Goal: Task Accomplishment & Management: Manage account settings

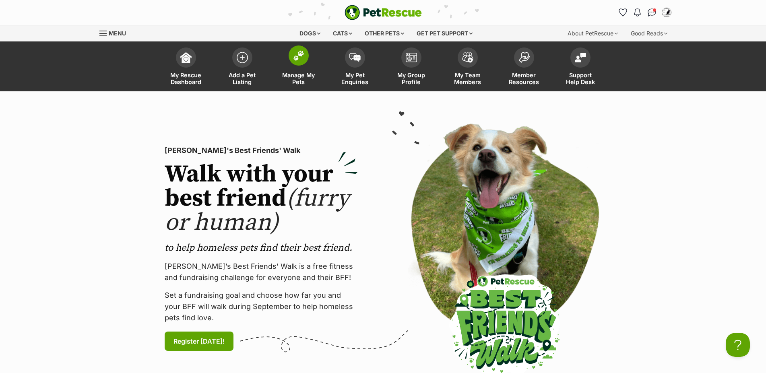
click at [299, 58] on img at bounding box center [298, 55] width 11 height 10
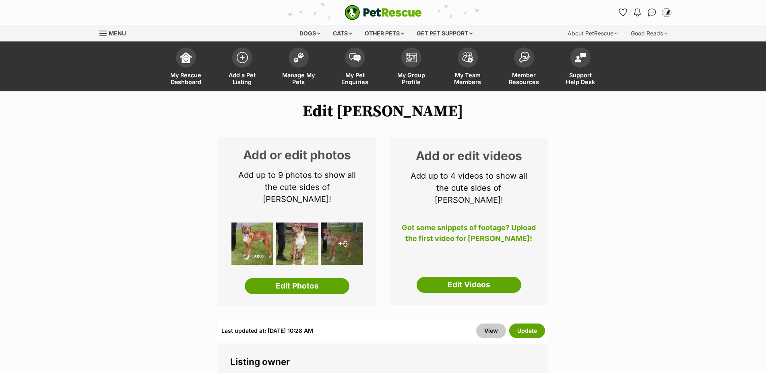
scroll to position [516, 0]
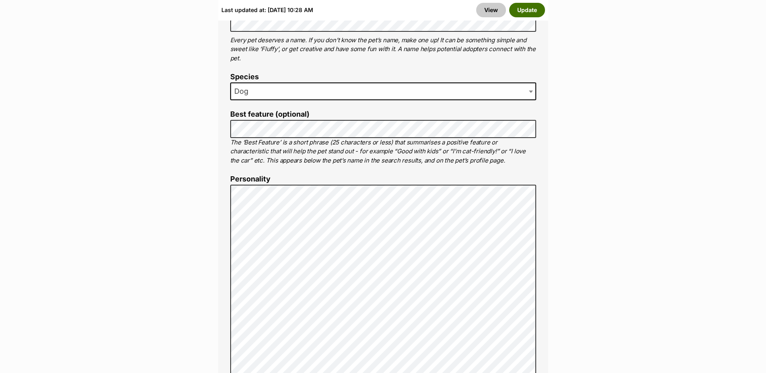
click at [523, 10] on button "Update" at bounding box center [527, 10] width 36 height 14
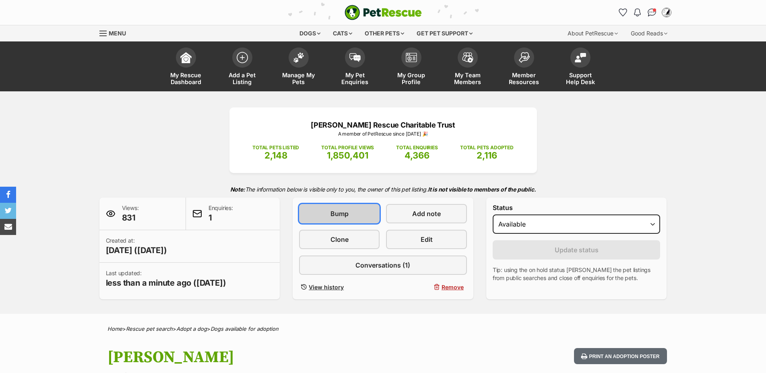
click at [344, 216] on span "Bump" at bounding box center [339, 214] width 18 height 10
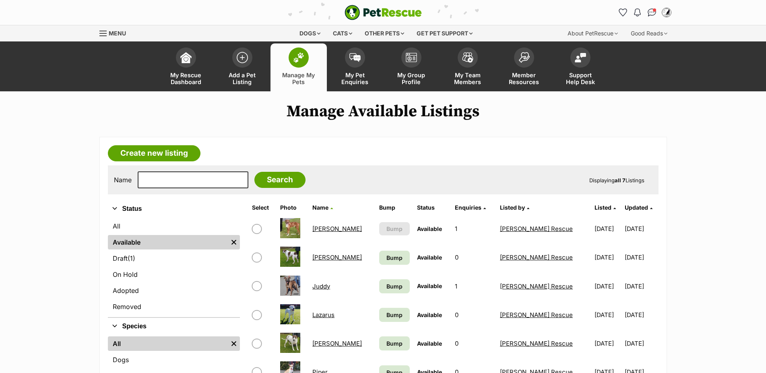
click at [325, 261] on link "[PERSON_NAME]" at bounding box center [336, 257] width 49 height 8
click at [326, 290] on link "Juddy" at bounding box center [321, 286] width 18 height 8
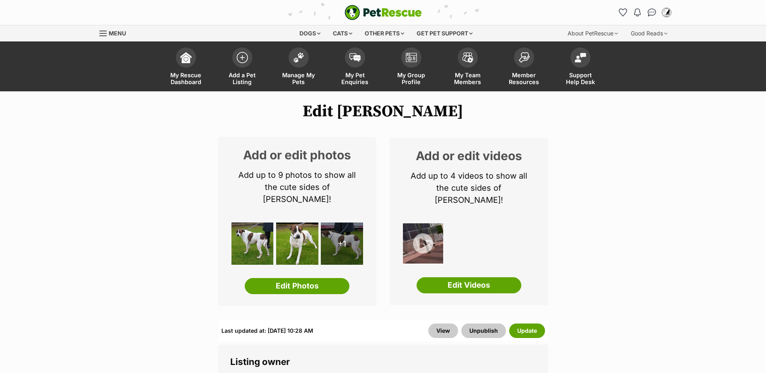
scroll to position [516, 0]
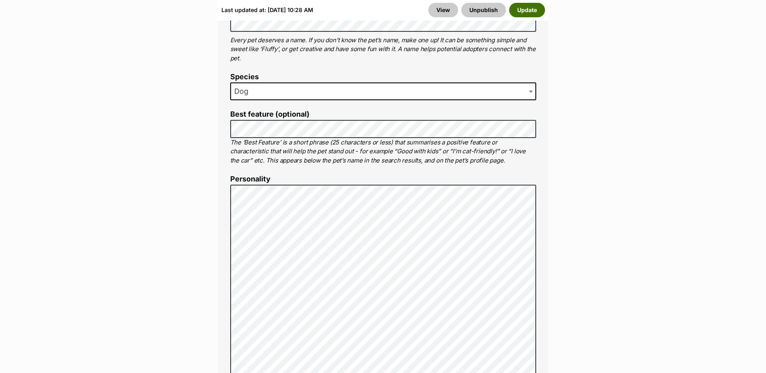
click at [531, 10] on button "Update" at bounding box center [527, 10] width 36 height 14
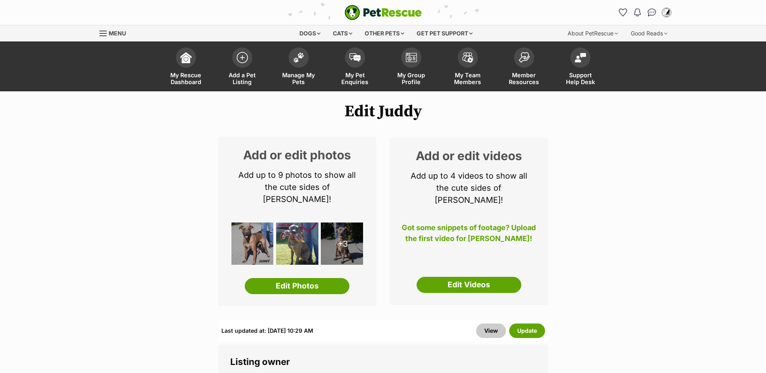
scroll to position [598, 0]
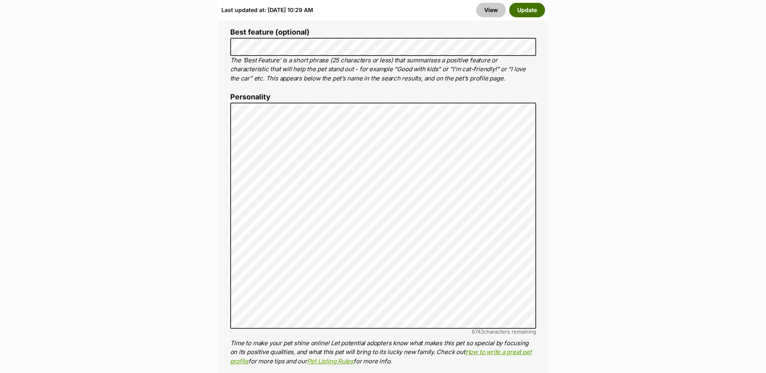
click at [531, 11] on button "Update" at bounding box center [527, 10] width 36 height 14
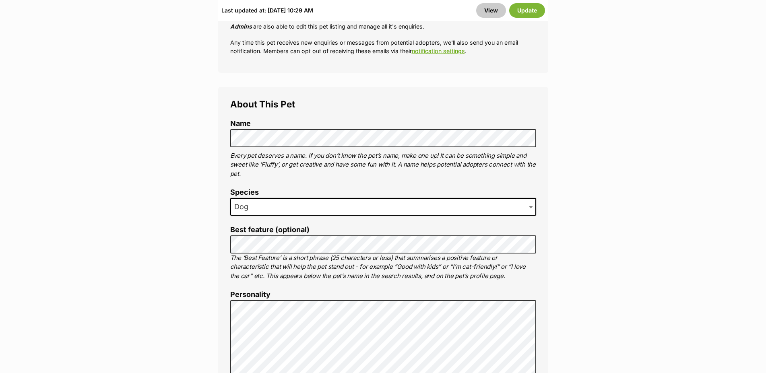
scroll to position [393, 0]
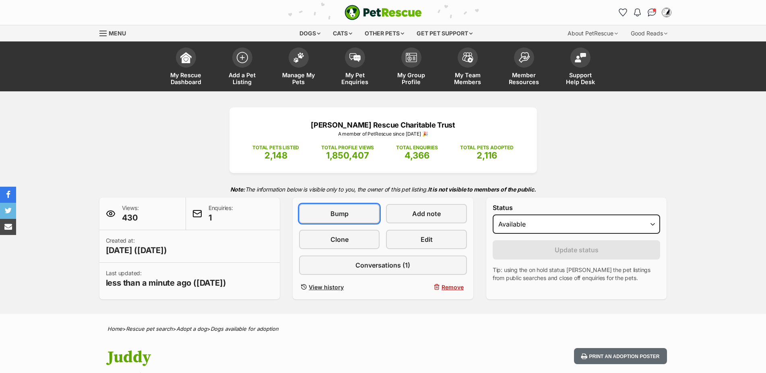
click at [346, 218] on span "Bump" at bounding box center [339, 214] width 18 height 10
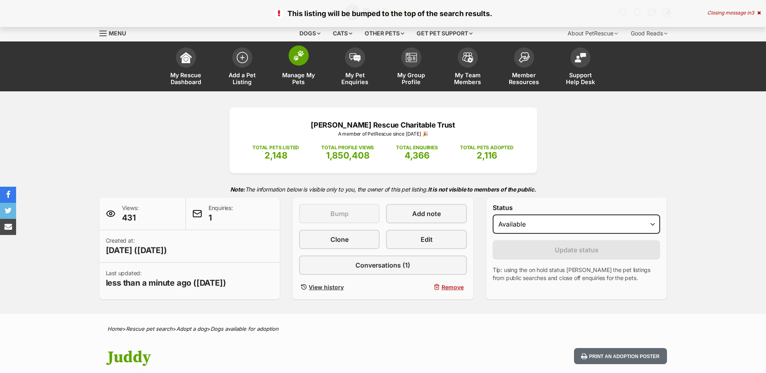
click at [297, 58] on img at bounding box center [298, 55] width 11 height 10
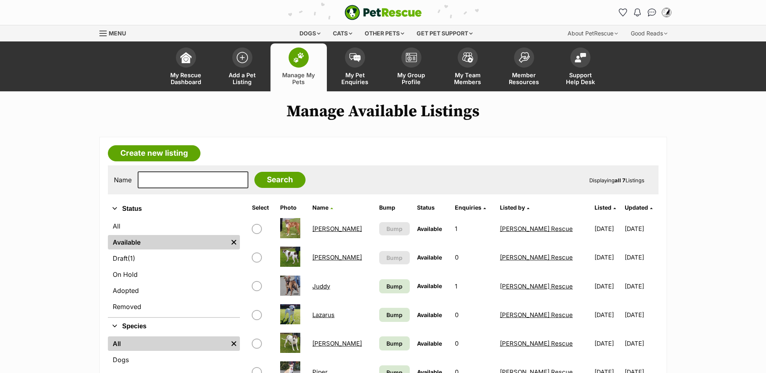
click at [324, 311] on link "Lazarus" at bounding box center [323, 315] width 22 height 8
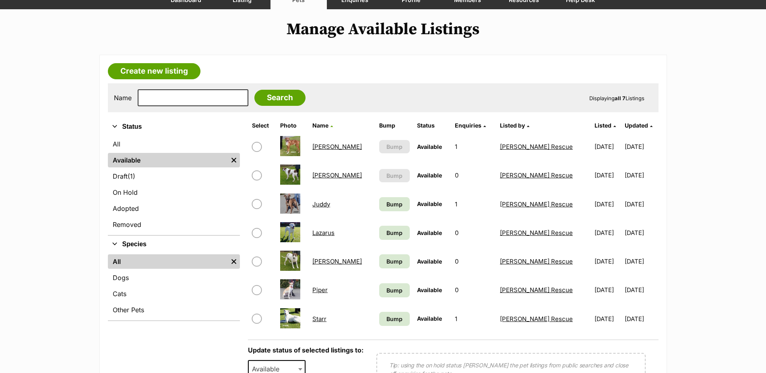
scroll to position [82, 0]
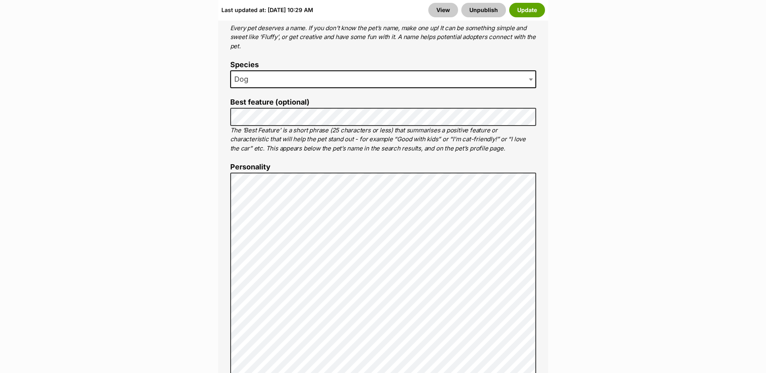
scroll to position [516, 0]
click at [532, 12] on button "Update" at bounding box center [527, 10] width 36 height 14
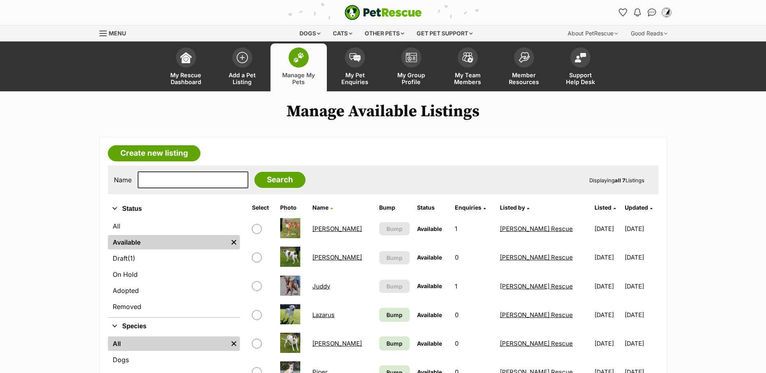
click at [326, 301] on td "Lazarus" at bounding box center [342, 315] width 66 height 28
click at [291, 333] on img at bounding box center [290, 343] width 20 height 20
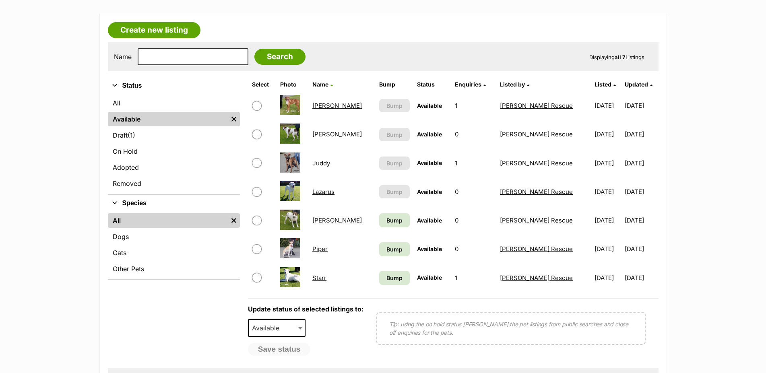
click at [324, 282] on link "Starr" at bounding box center [319, 278] width 14 height 8
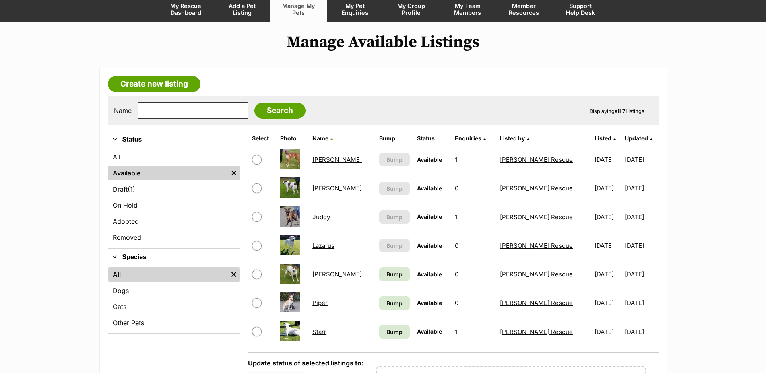
scroll to position [123, 0]
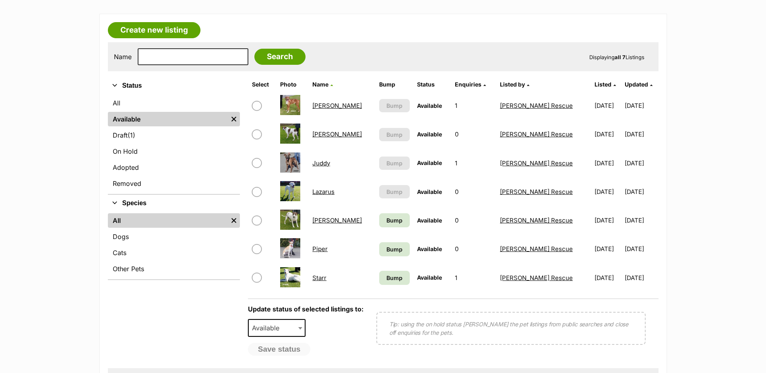
click at [332, 256] on td "Piper" at bounding box center [342, 249] width 66 height 28
click at [326, 253] on link "Piper" at bounding box center [319, 249] width 15 height 8
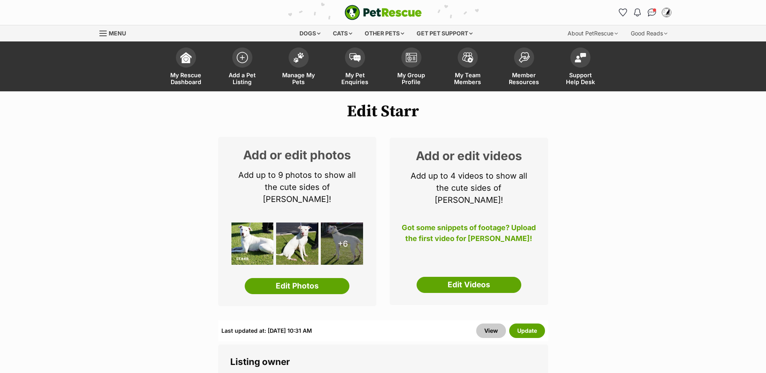
scroll to position [516, 0]
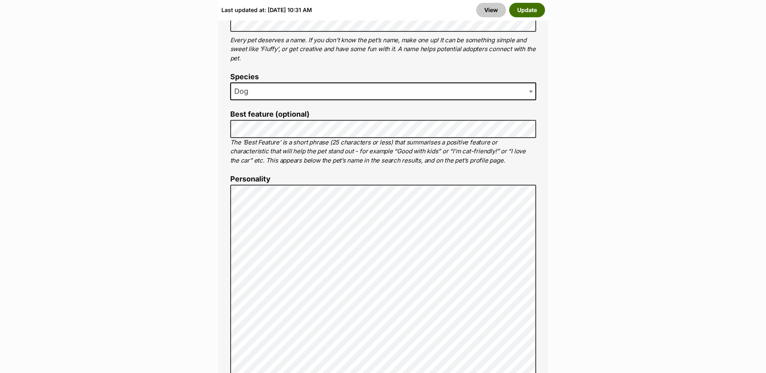
click at [525, 10] on button "Update" at bounding box center [527, 10] width 36 height 14
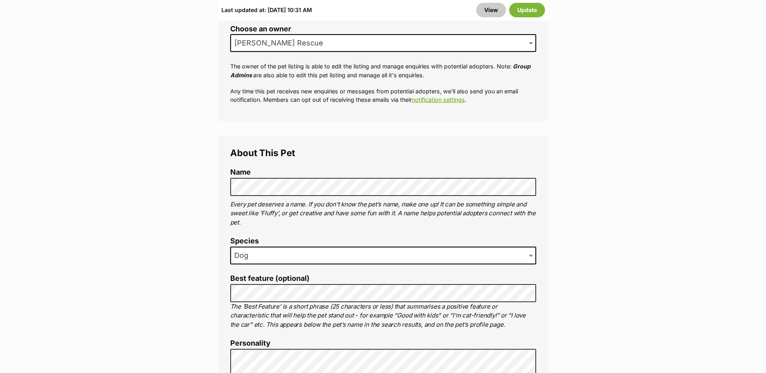
scroll to position [315, 0]
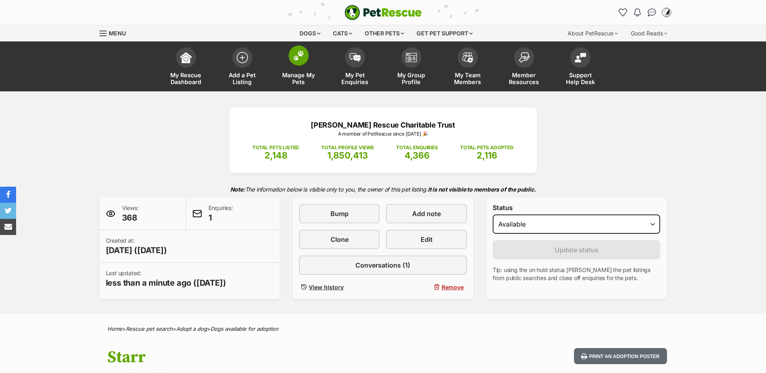
click at [292, 62] on span at bounding box center [299, 55] width 20 height 20
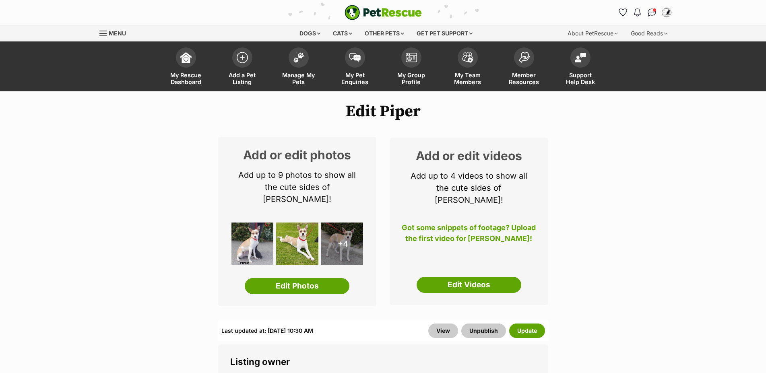
scroll to position [516, 0]
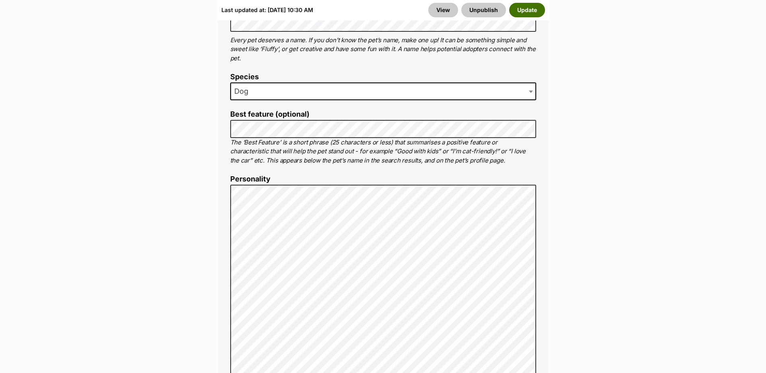
click at [529, 11] on button "Update" at bounding box center [527, 10] width 36 height 14
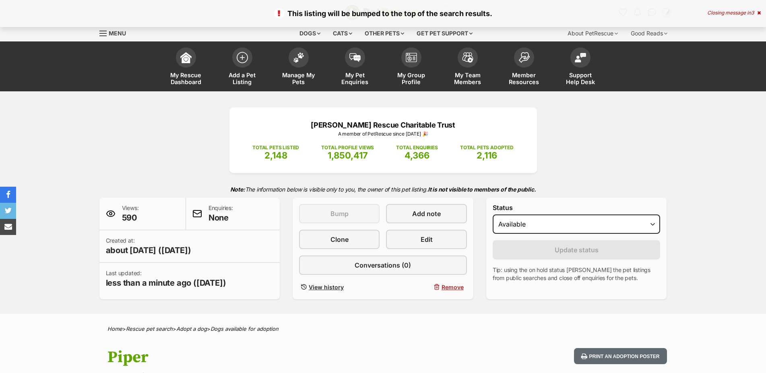
click at [299, 60] on img at bounding box center [298, 57] width 11 height 10
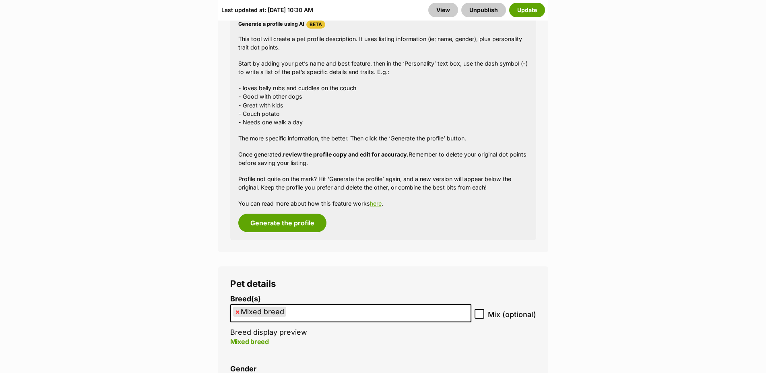
scroll to position [1050, 0]
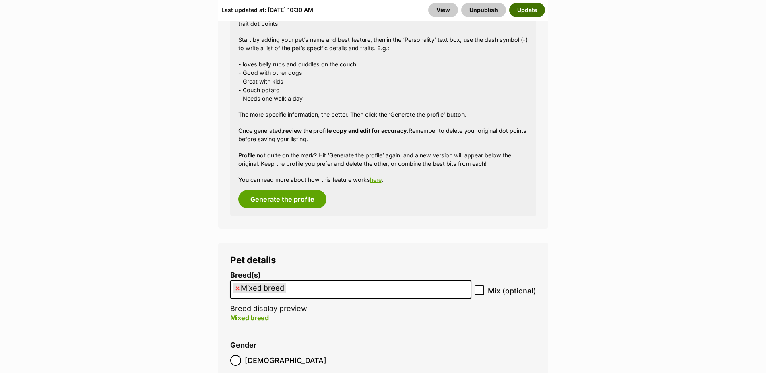
click at [528, 8] on button "Update" at bounding box center [527, 10] width 36 height 14
